Goal: Check status: Check status

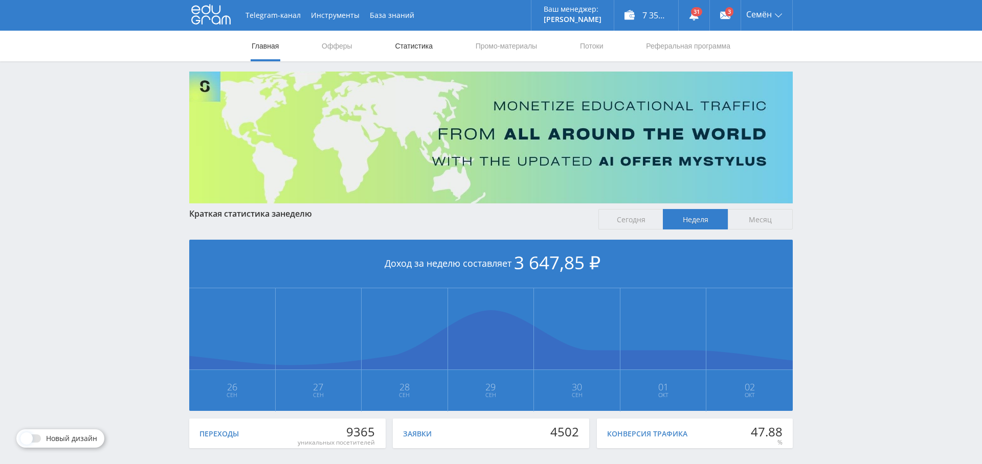
click at [413, 48] on link "Статистика" at bounding box center [414, 46] width 40 height 31
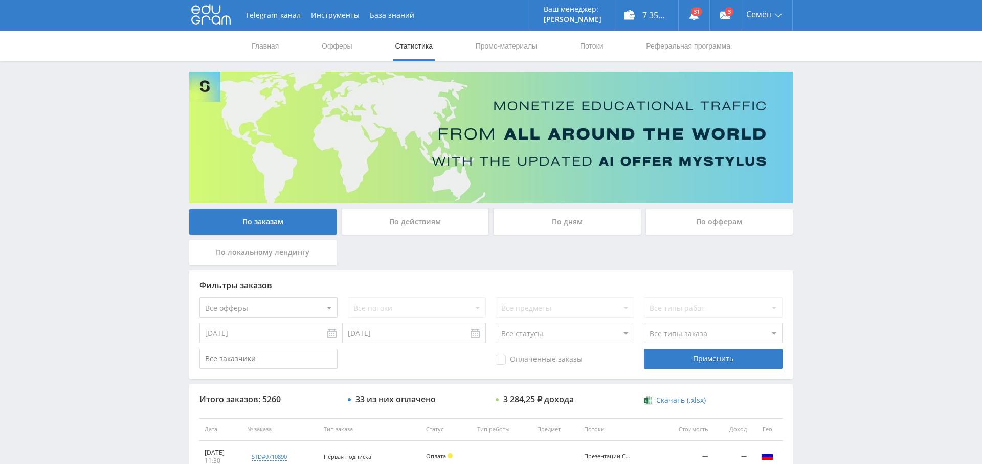
click at [580, 213] on div "По дням" at bounding box center [567, 222] width 147 height 26
click at [0, 0] on input "По дням" at bounding box center [0, 0] width 0 height 0
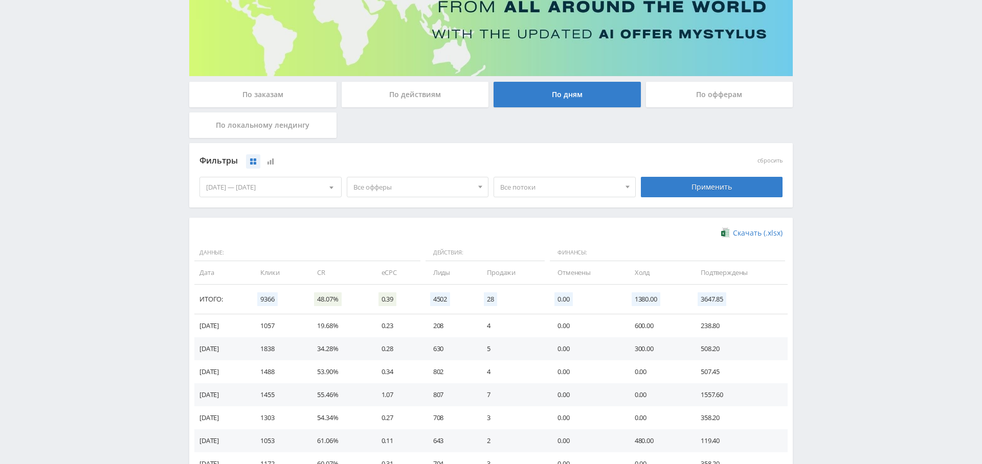
scroll to position [136, 0]
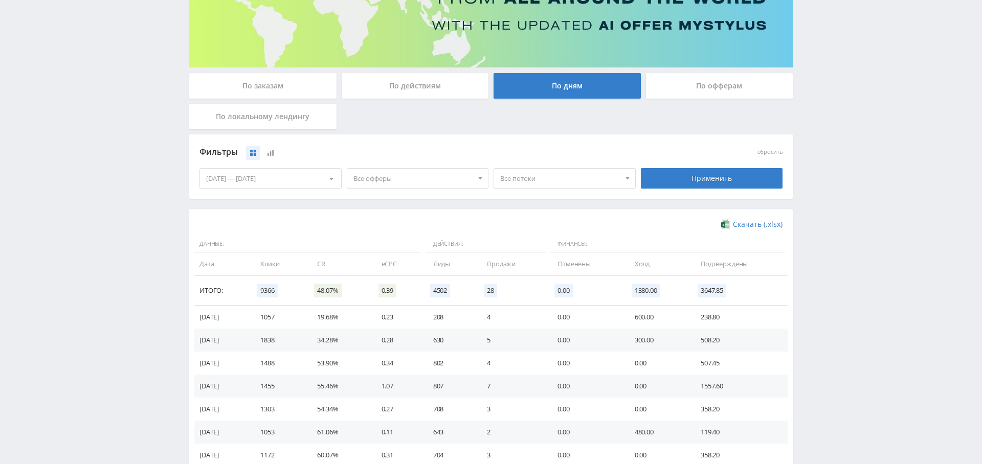
click at [419, 170] on span "Все офферы" at bounding box center [413, 178] width 120 height 19
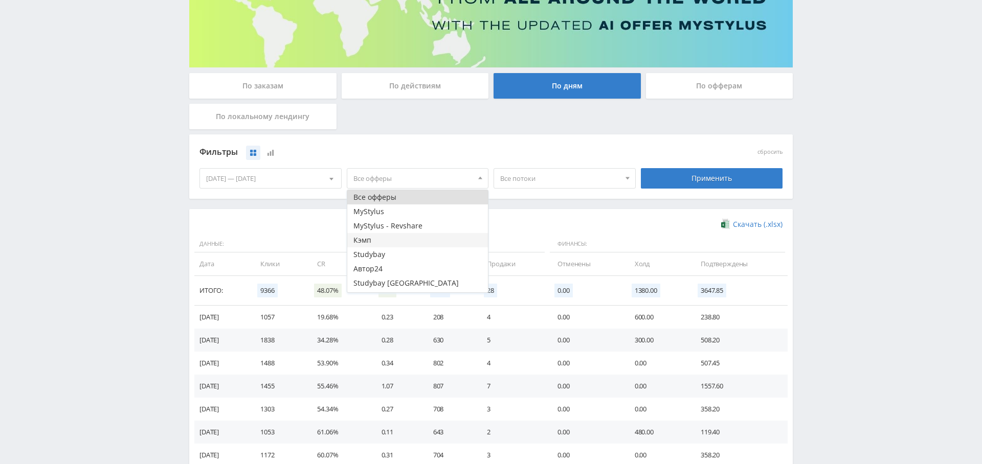
click at [397, 243] on button "Кэмп" at bounding box center [417, 240] width 141 height 14
click at [733, 182] on div "Применить" at bounding box center [712, 178] width 142 height 20
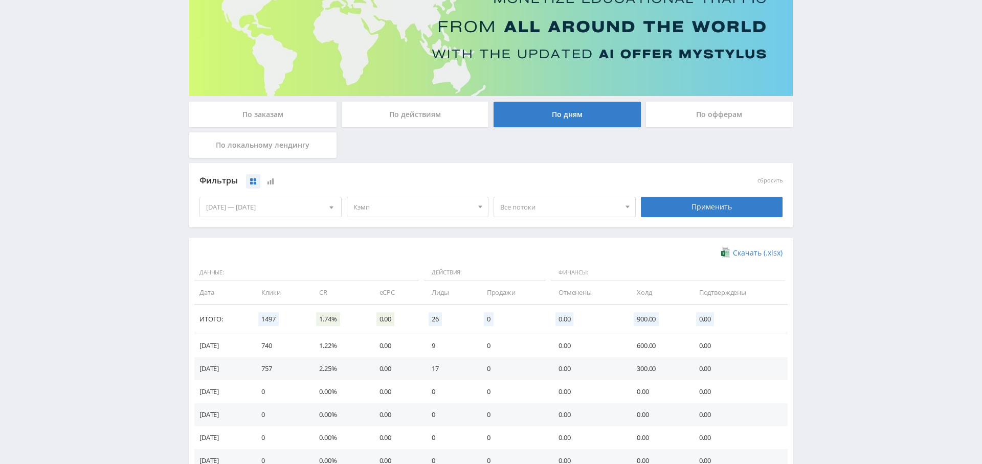
scroll to position [0, 0]
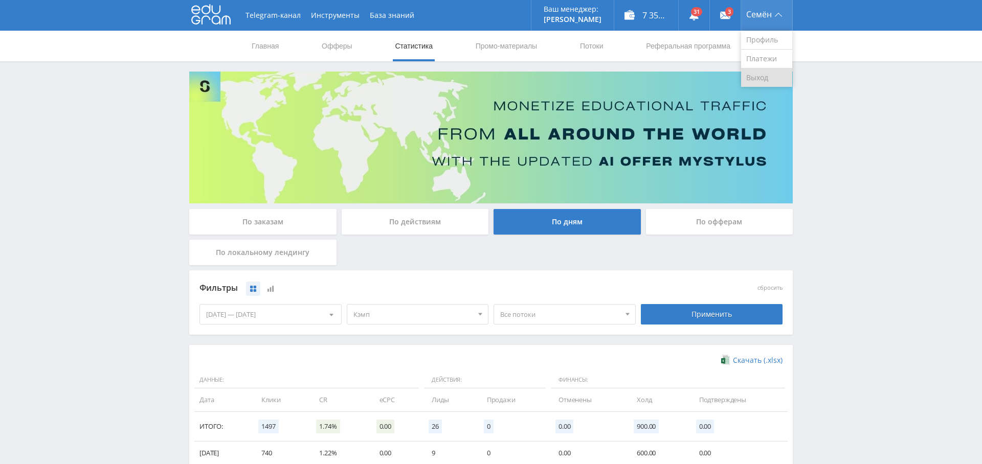
click at [757, 75] on link "Выход" at bounding box center [766, 78] width 51 height 18
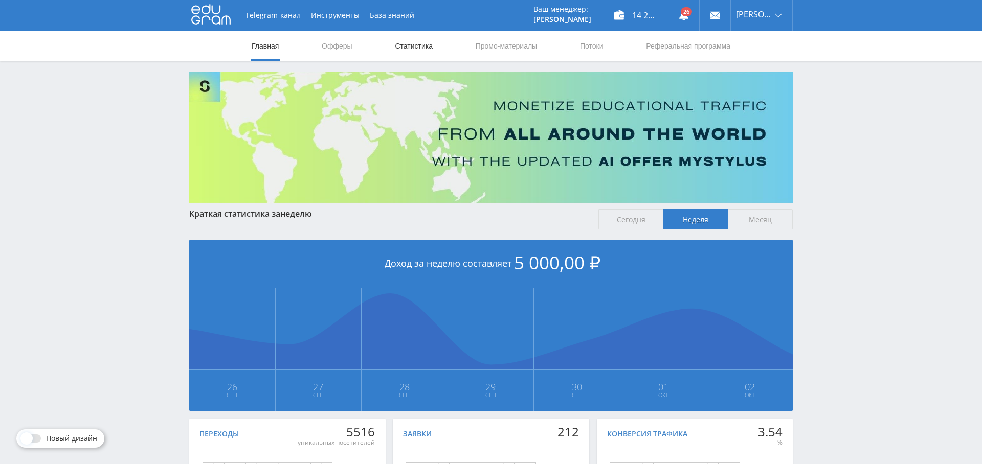
click at [407, 47] on link "Статистика" at bounding box center [414, 46] width 40 height 31
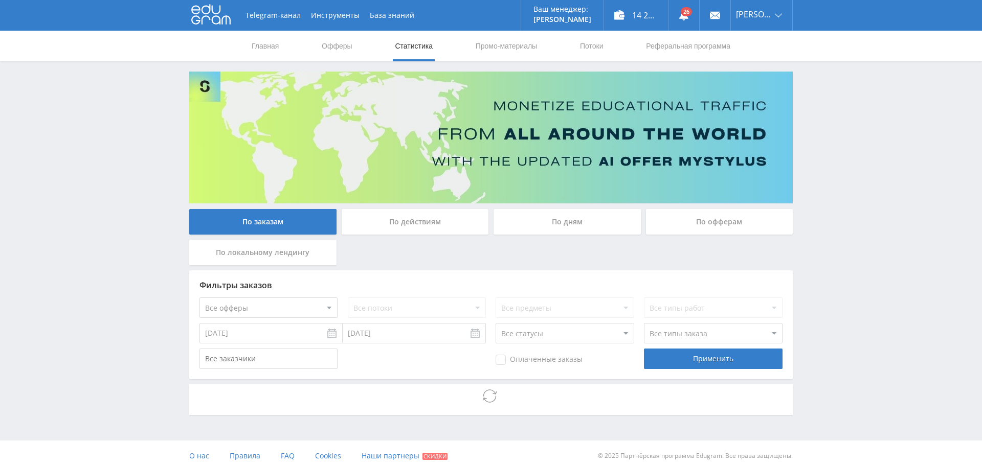
click at [573, 224] on div "По дням" at bounding box center [567, 222] width 147 height 26
click at [0, 0] on input "По дням" at bounding box center [0, 0] width 0 height 0
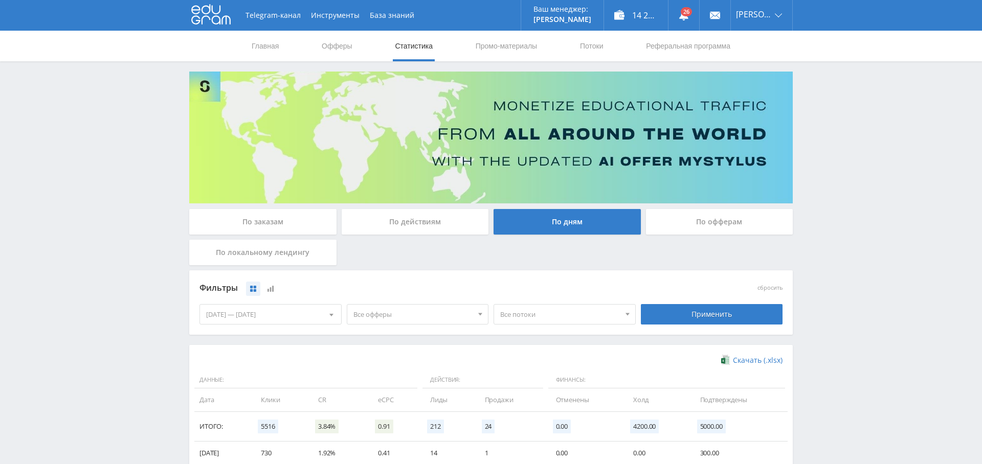
click at [447, 316] on span "Все офферы" at bounding box center [413, 314] width 120 height 19
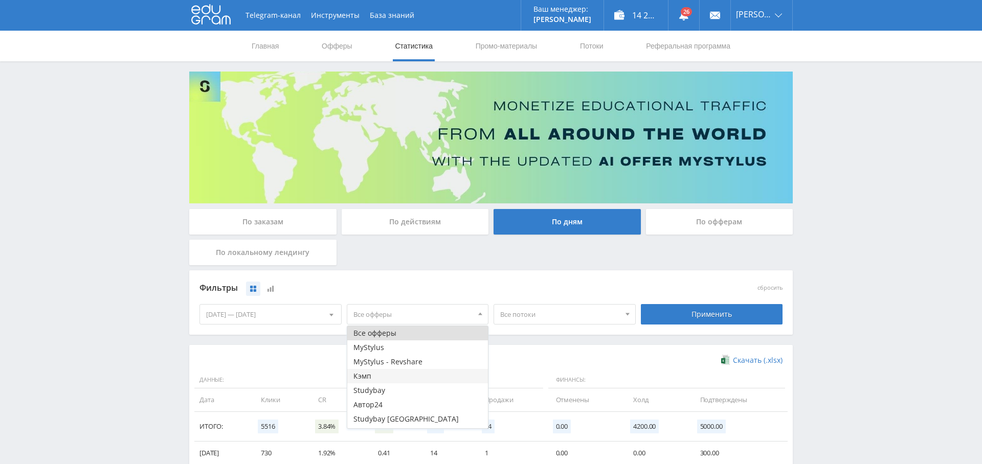
click at [398, 376] on button "Кэмп" at bounding box center [417, 376] width 141 height 14
click at [580, 301] on div "Все потоки Все потоки Виджет Кампус [DOMAIN_NAME] Kampus Copy Pop default" at bounding box center [564, 314] width 147 height 29
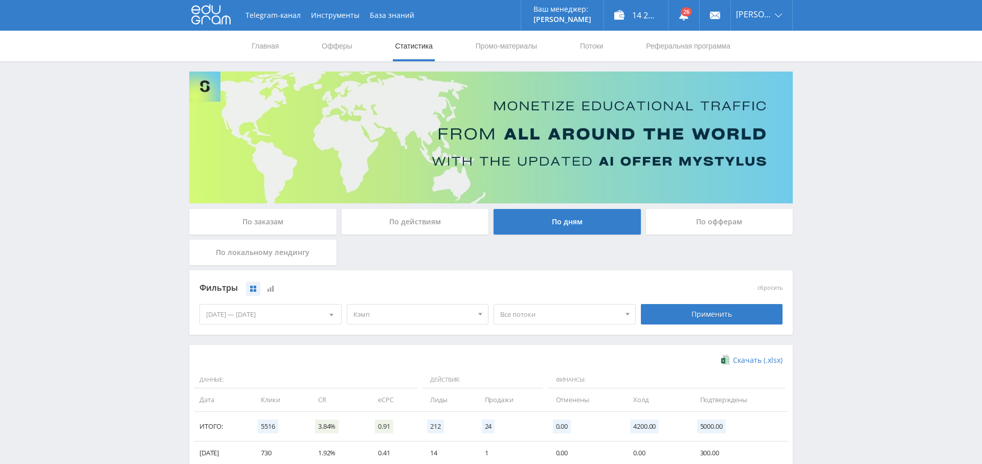
click at [570, 310] on span "Все потоки" at bounding box center [560, 314] width 120 height 19
click at [554, 349] on button "Виджет Кампус" at bounding box center [564, 348] width 141 height 14
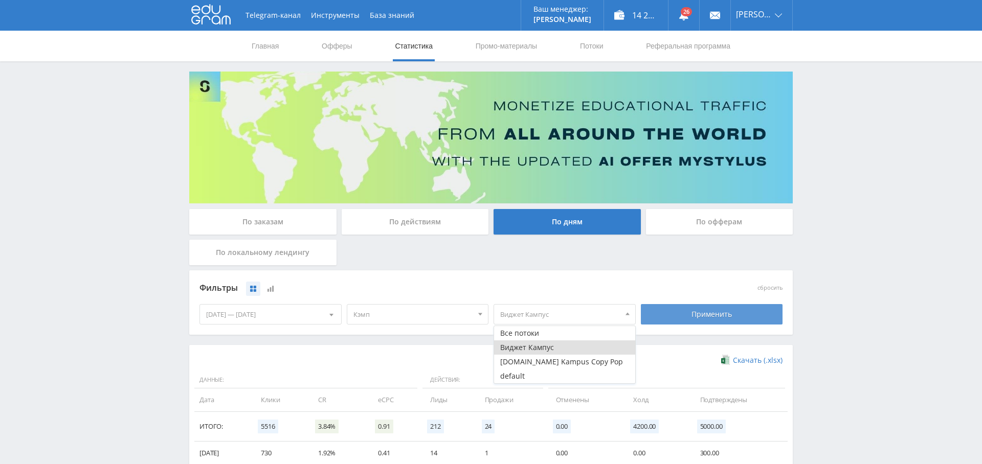
drag, startPoint x: 741, startPoint y: 312, endPoint x: 735, endPoint y: 313, distance: 6.2
click at [741, 312] on div "Применить" at bounding box center [712, 314] width 142 height 20
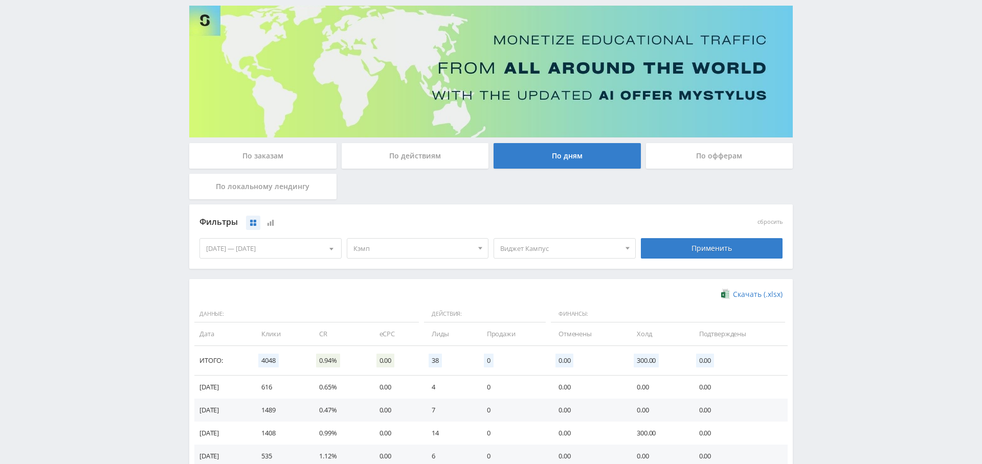
scroll to position [66, 0]
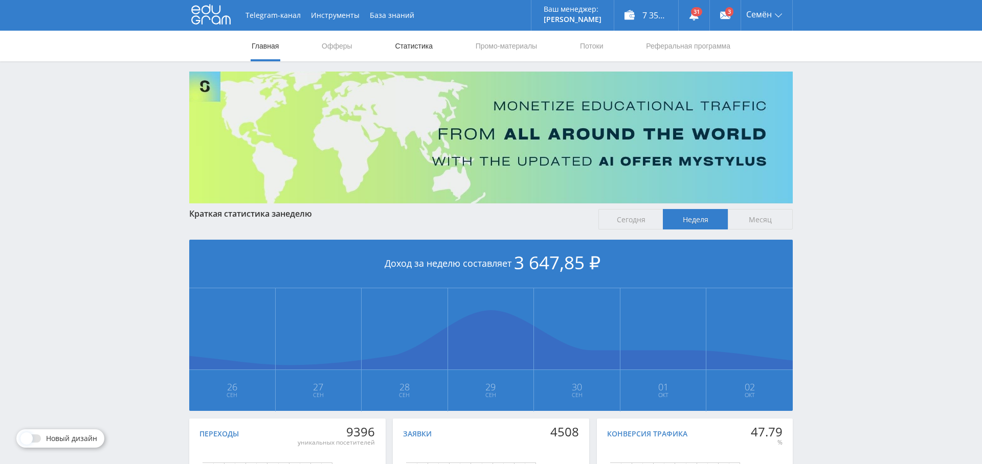
click at [394, 42] on link "Статистика" at bounding box center [414, 46] width 40 height 31
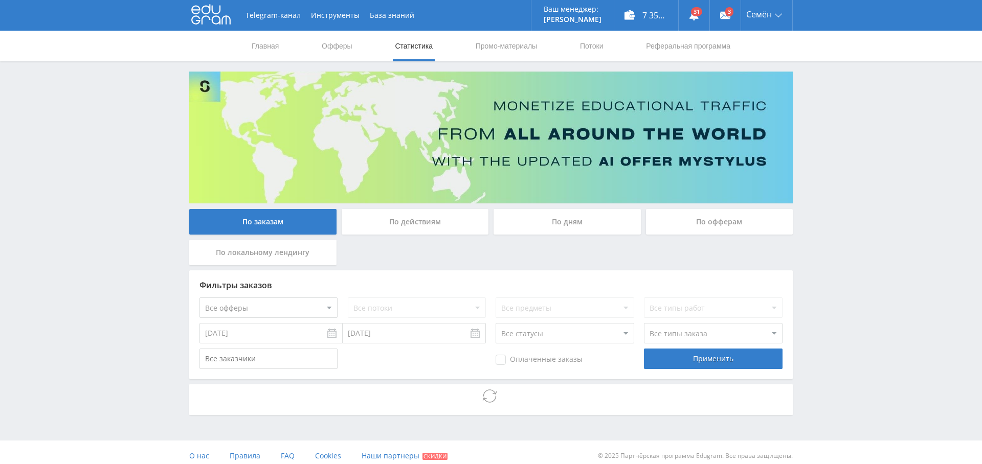
click at [573, 228] on div "По дням" at bounding box center [567, 222] width 147 height 26
click at [0, 0] on input "По дням" at bounding box center [0, 0] width 0 height 0
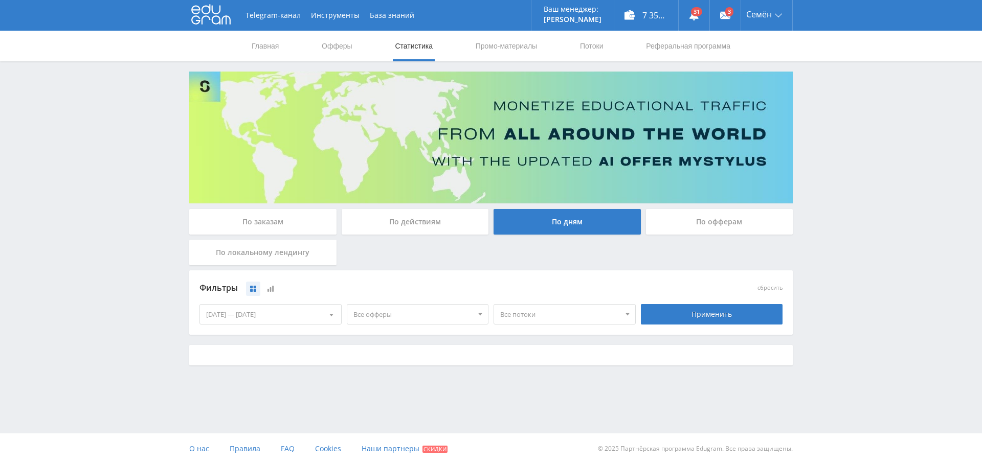
click at [419, 318] on span "Все офферы" at bounding box center [413, 314] width 120 height 19
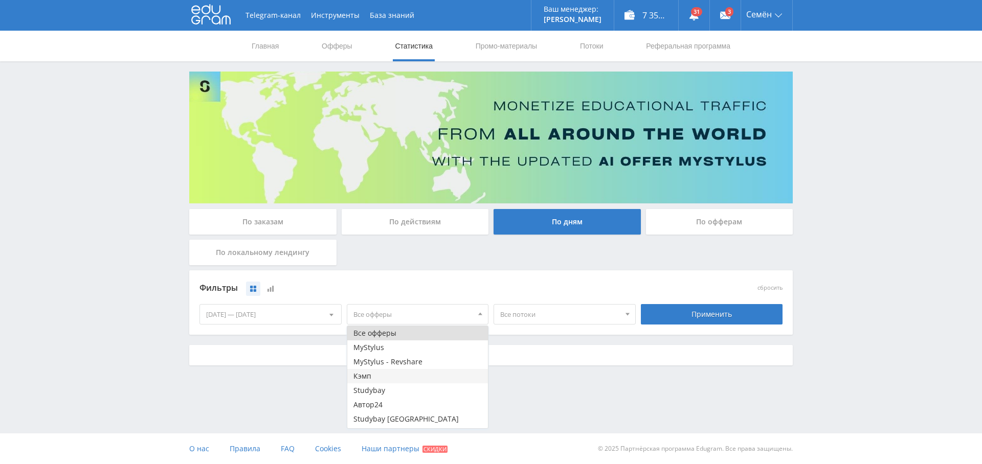
click at [397, 376] on button "Кэмп" at bounding box center [417, 376] width 141 height 14
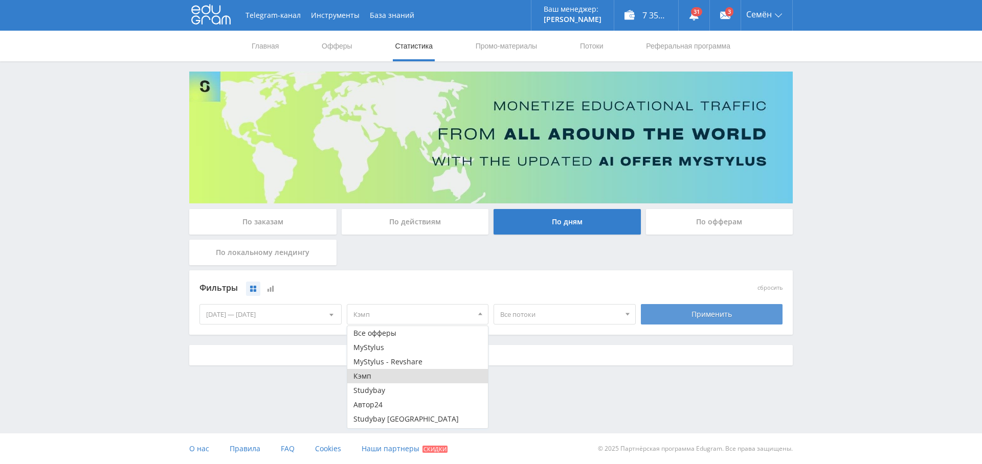
drag, startPoint x: 711, startPoint y: 308, endPoint x: 708, endPoint y: 323, distance: 15.0
click at [711, 308] on div "Применить" at bounding box center [712, 314] width 142 height 20
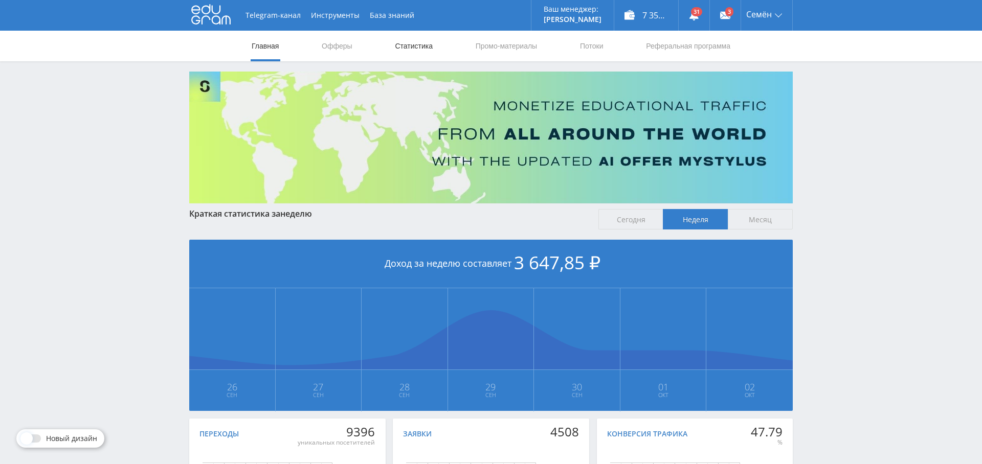
click at [419, 47] on link "Статистика" at bounding box center [414, 46] width 40 height 31
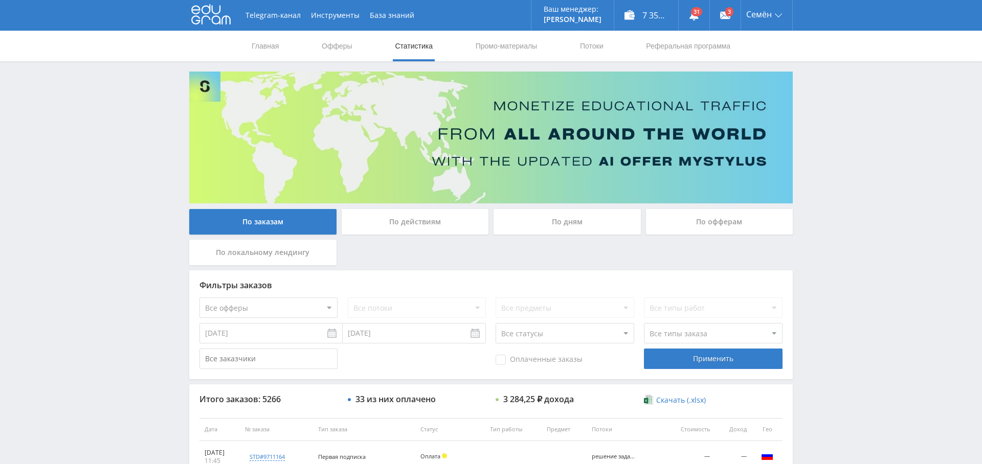
drag, startPoint x: 577, startPoint y: 216, endPoint x: 554, endPoint y: 269, distance: 57.5
click at [576, 216] on div "По дням" at bounding box center [567, 222] width 147 height 26
click at [0, 0] on input "По дням" at bounding box center [0, 0] width 0 height 0
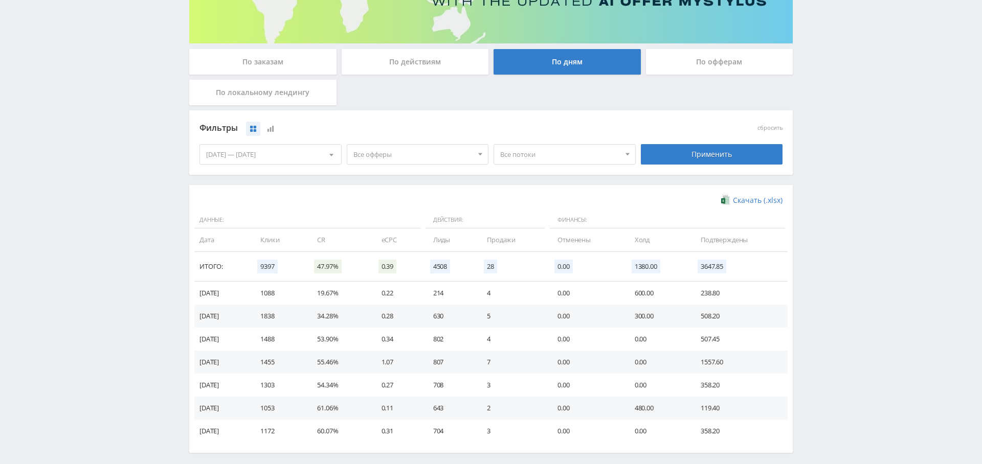
scroll to position [152, 0]
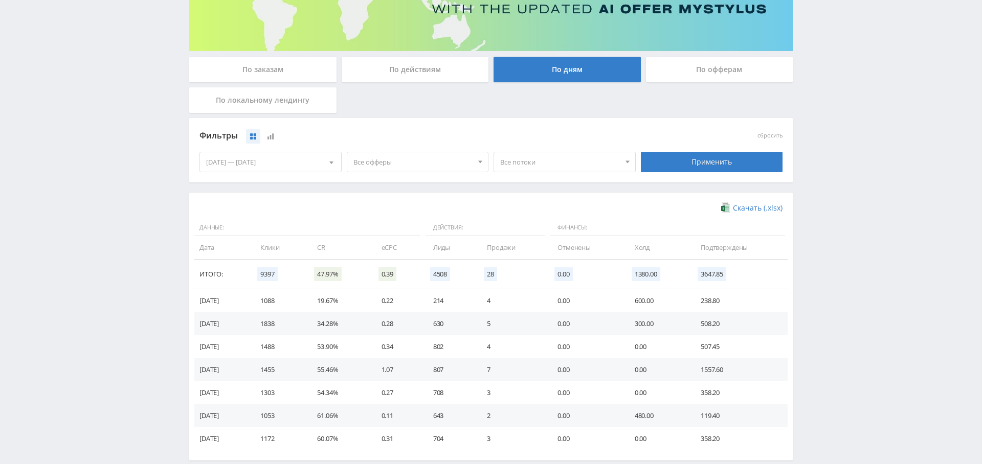
click at [400, 164] on span "Все офферы" at bounding box center [413, 161] width 120 height 19
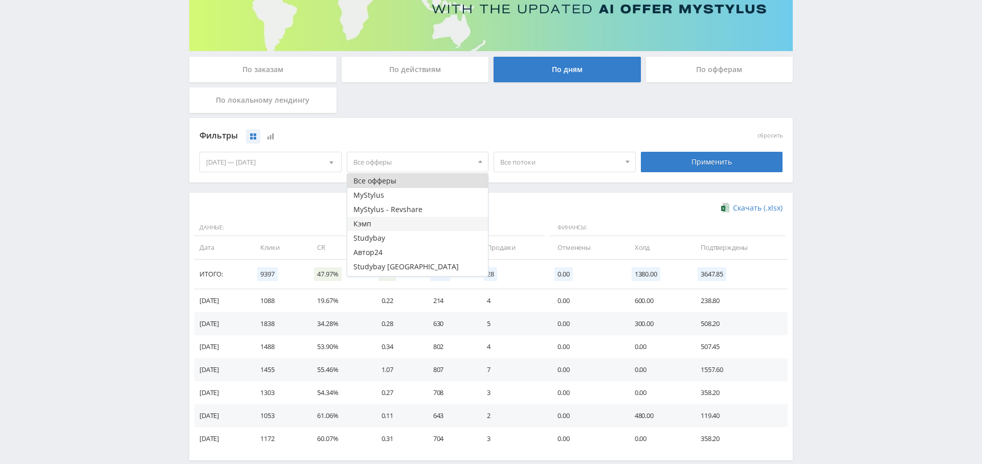
click at [400, 227] on button "Кэмп" at bounding box center [417, 224] width 141 height 14
click at [684, 156] on div "Применить" at bounding box center [712, 162] width 142 height 20
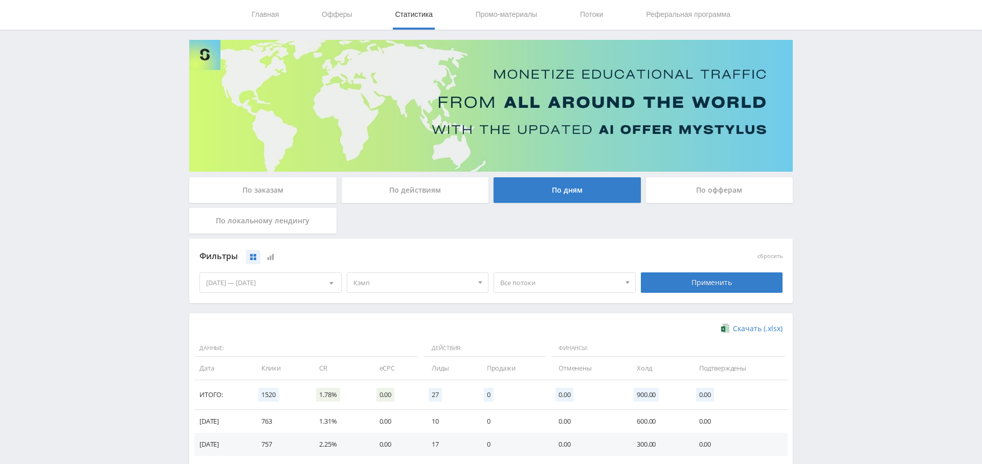
scroll to position [0, 0]
